Goal: Find specific page/section: Find specific page/section

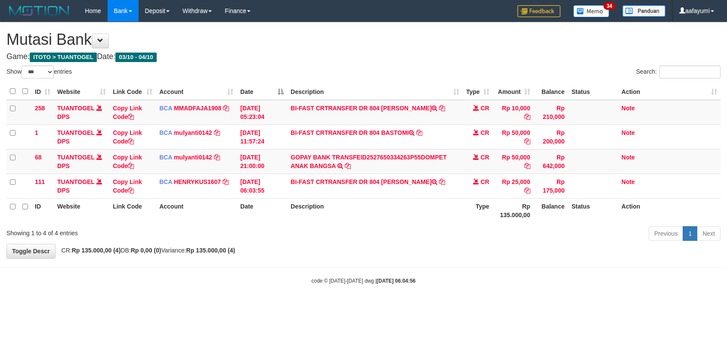
select select "***"
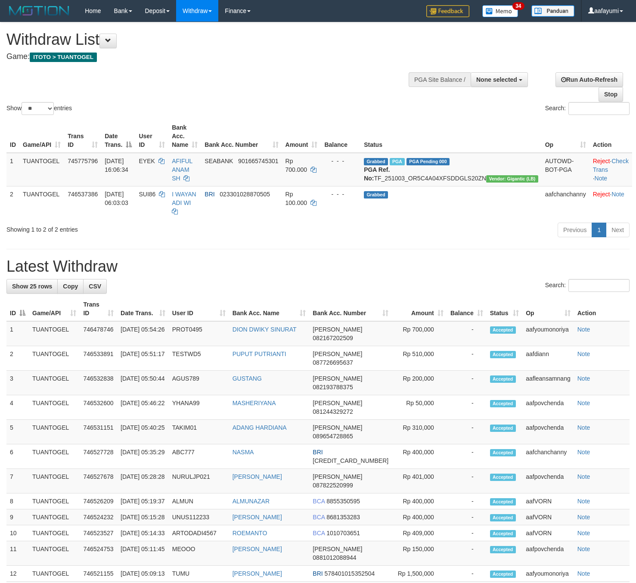
select select
select select "**"
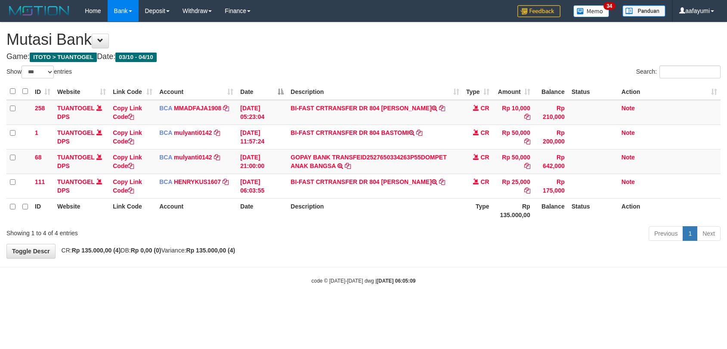
select select "***"
